Goal: Check status: Check status

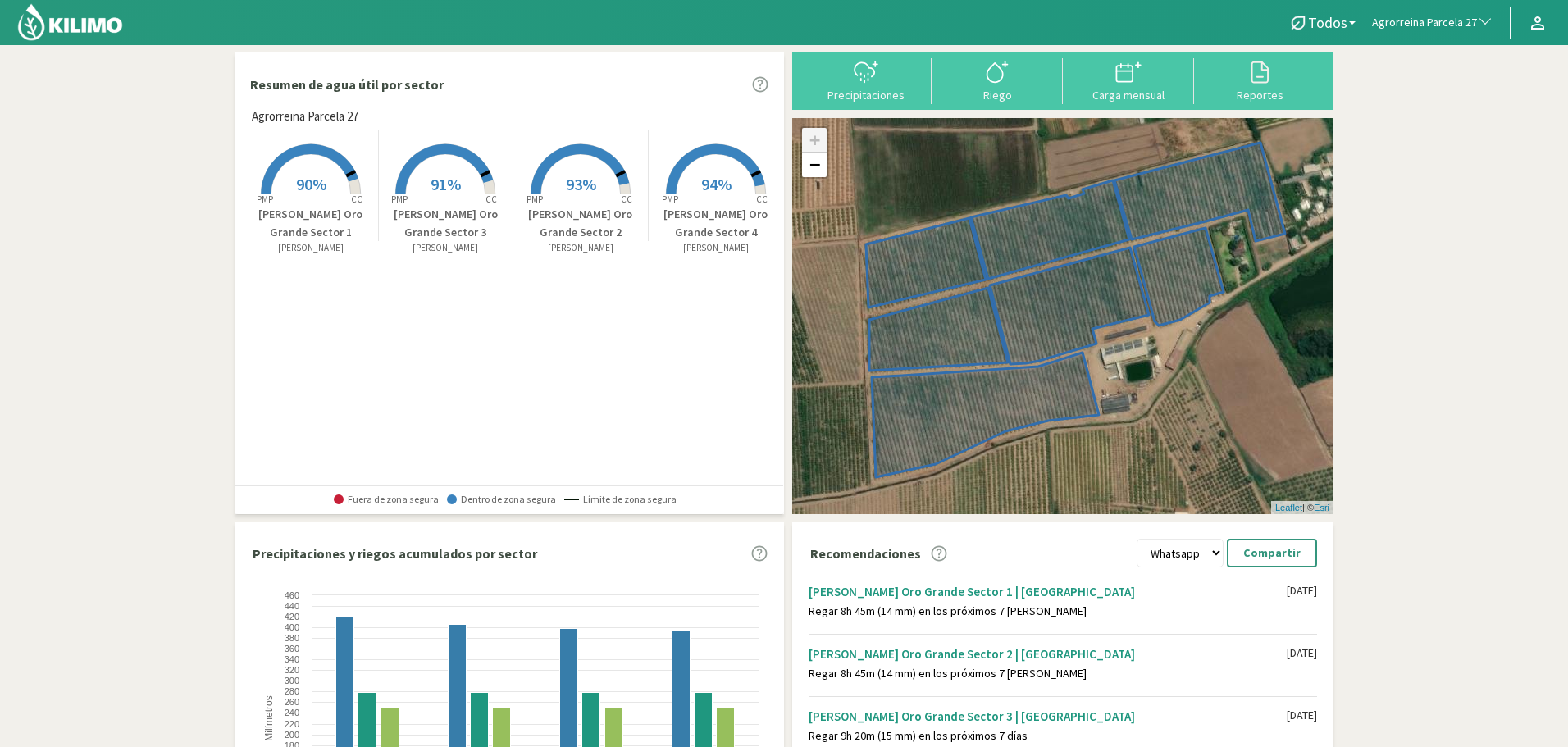
click at [1433, 19] on span "Agrorreina Parcela 27" at bounding box center [1424, 23] width 105 height 17
type input "agror"
click at [1450, 197] on li "Agrorreina [GEOGRAPHIC_DATA][PERSON_NAME]" at bounding box center [1433, 221] width 138 height 58
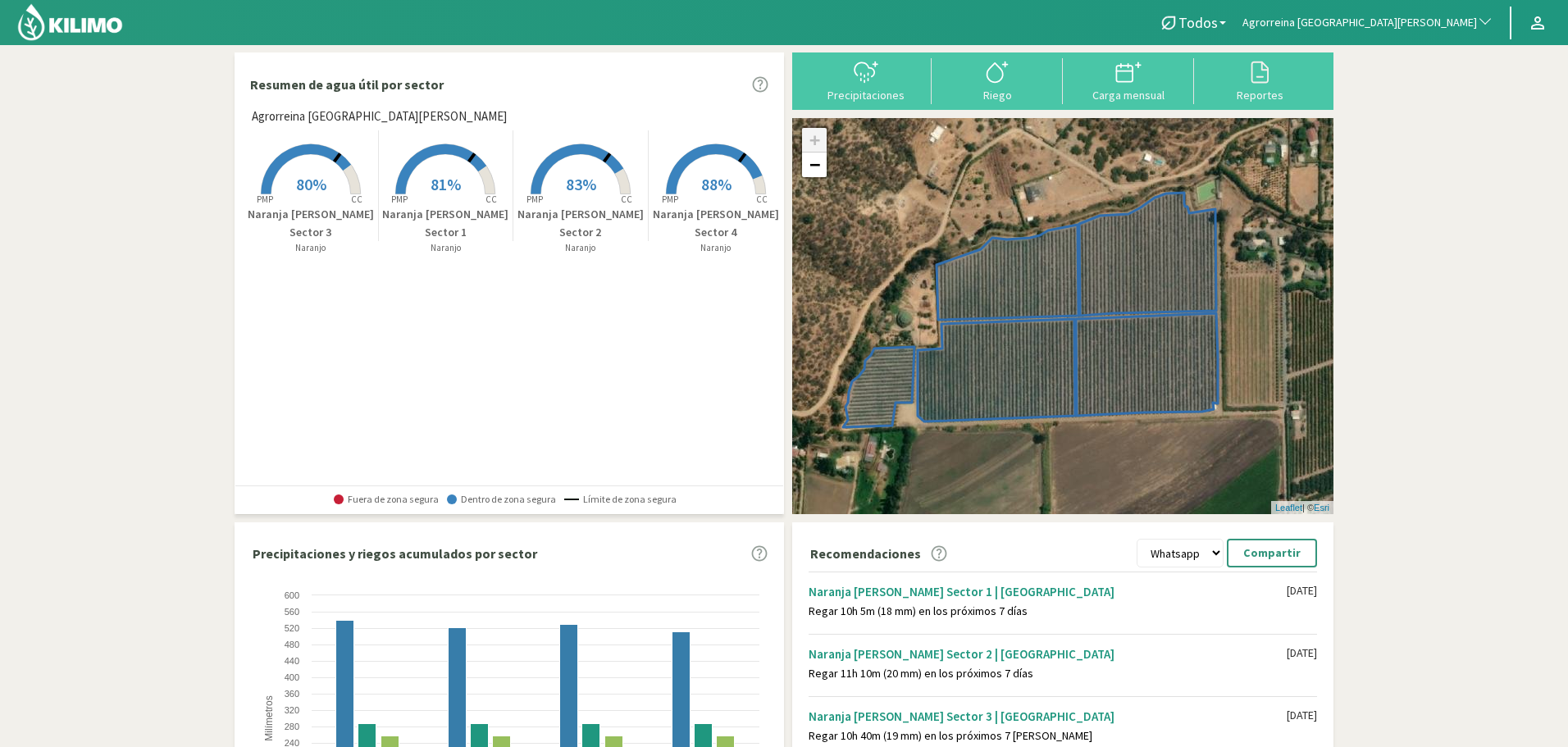
click at [297, 190] on span "80%" at bounding box center [311, 184] width 31 height 20
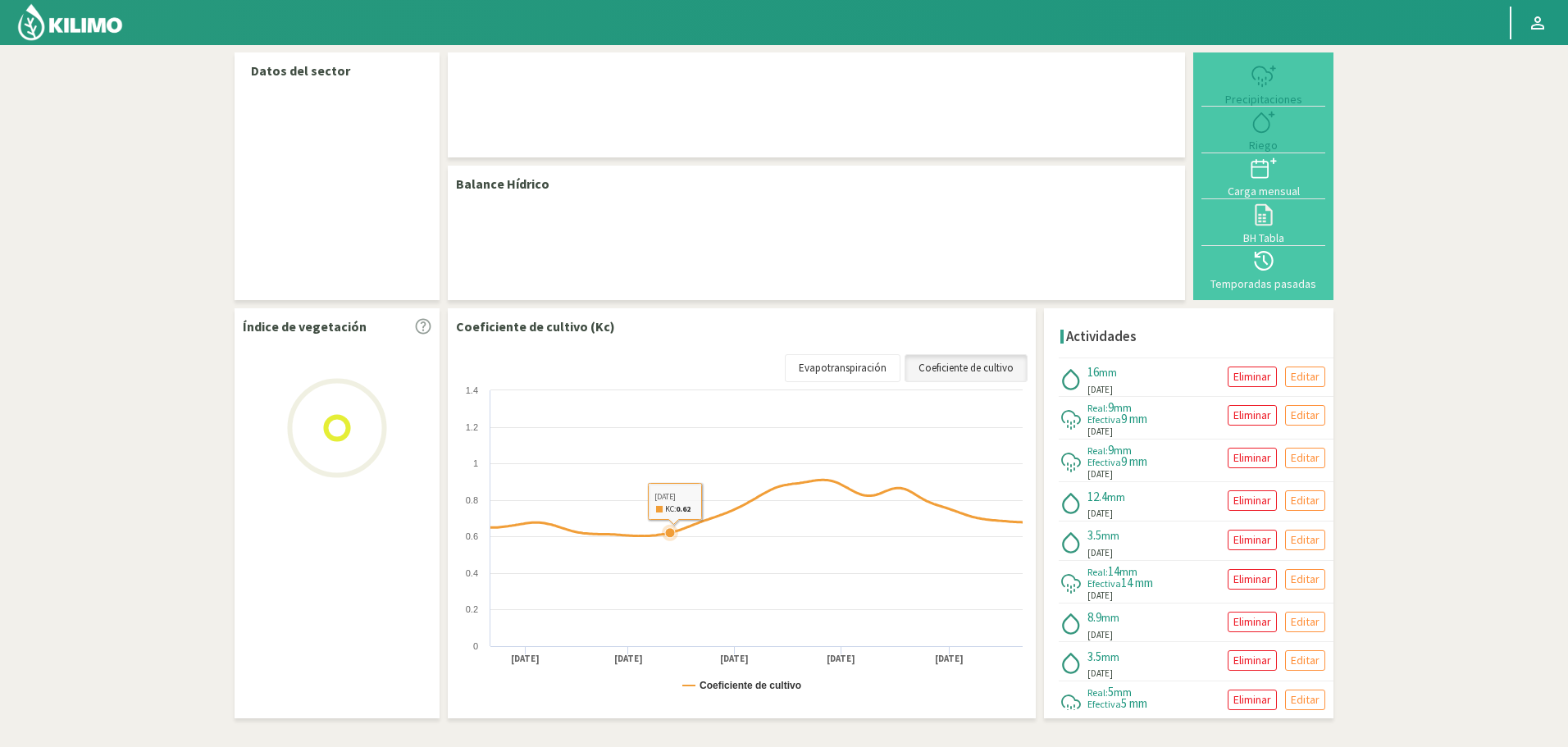
select select "14: Object"
select select "2: Object"
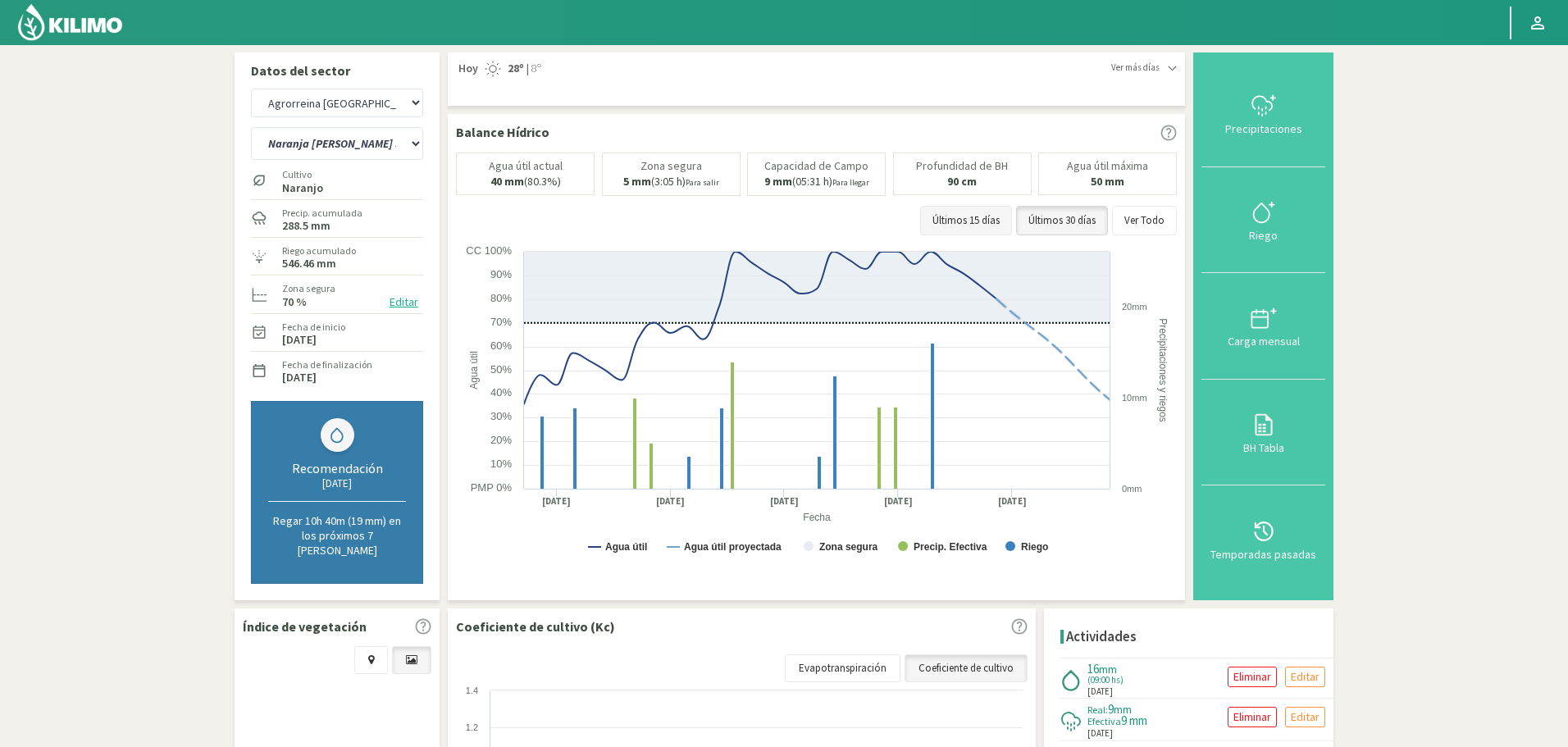
click at [997, 205] on button "Últimos 15 días" at bounding box center [965, 220] width 92 height 30
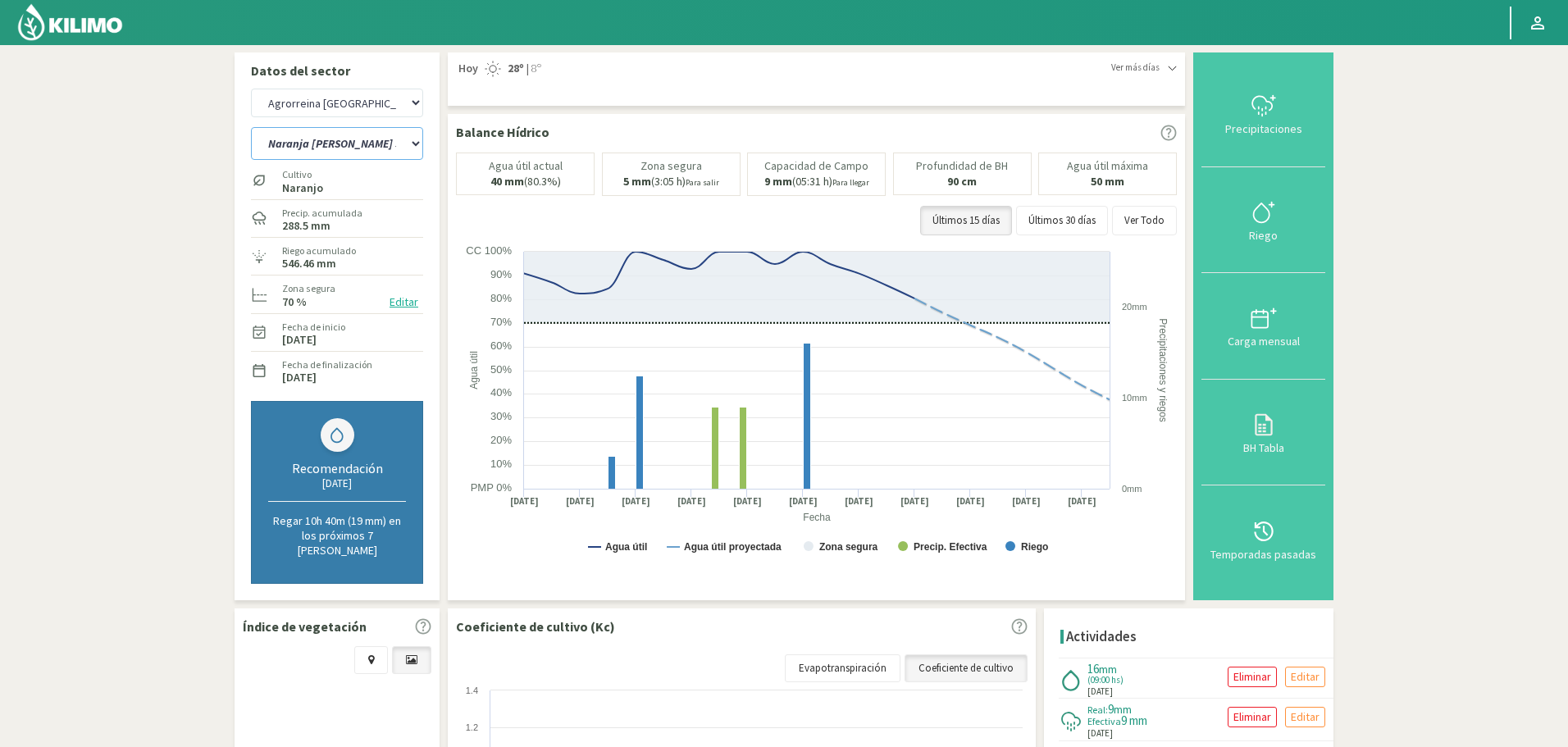
click at [346, 140] on select "Naranja [PERSON_NAME] Sector 1 Naranja [GEOGRAPHIC_DATA] Sector 2 [GEOGRAPHIC_D…" at bounding box center [337, 143] width 172 height 32
click at [346, 139] on select "Naranja [PERSON_NAME] Sector 1 Naranja [GEOGRAPHIC_DATA] Sector 2 [GEOGRAPHIC_D…" at bounding box center [337, 143] width 172 height 32
click at [392, 147] on select "Naranja [PERSON_NAME] Sector 1 Naranja [GEOGRAPHIC_DATA] Sector 2 [GEOGRAPHIC_D…" at bounding box center [337, 143] width 172 height 32
